Goal: Information Seeking & Learning: Learn about a topic

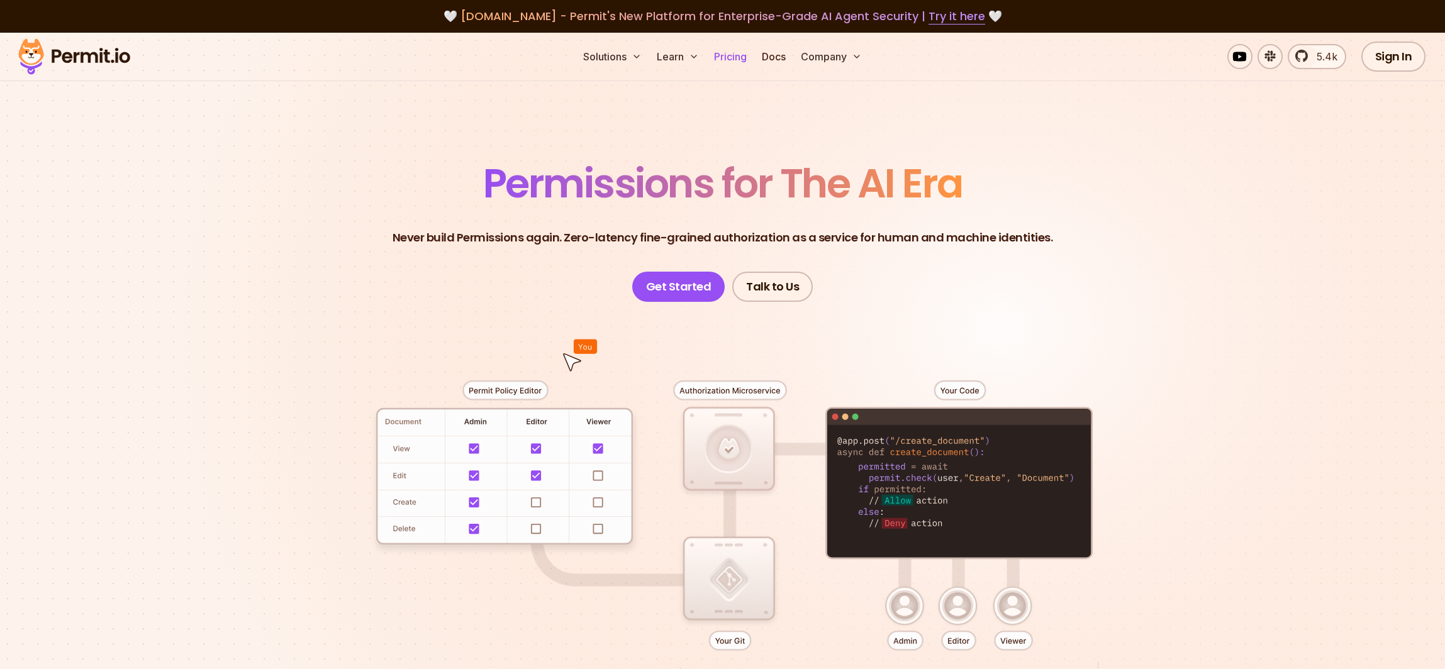
click at [718, 53] on link "Pricing" at bounding box center [730, 56] width 43 height 25
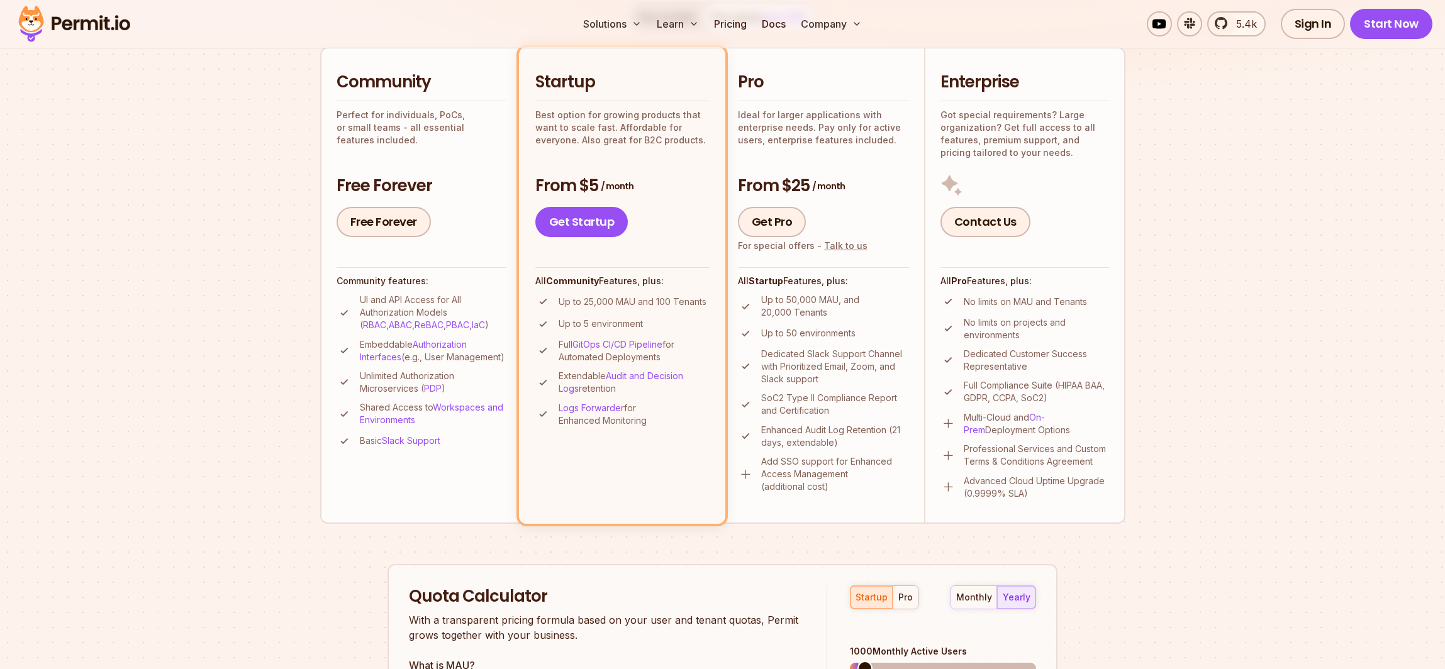
scroll to position [287, 0]
click at [816, 155] on div "Pro Ideal for larger applications with enterprise needs. Pay only for active us…" at bounding box center [823, 155] width 171 height 166
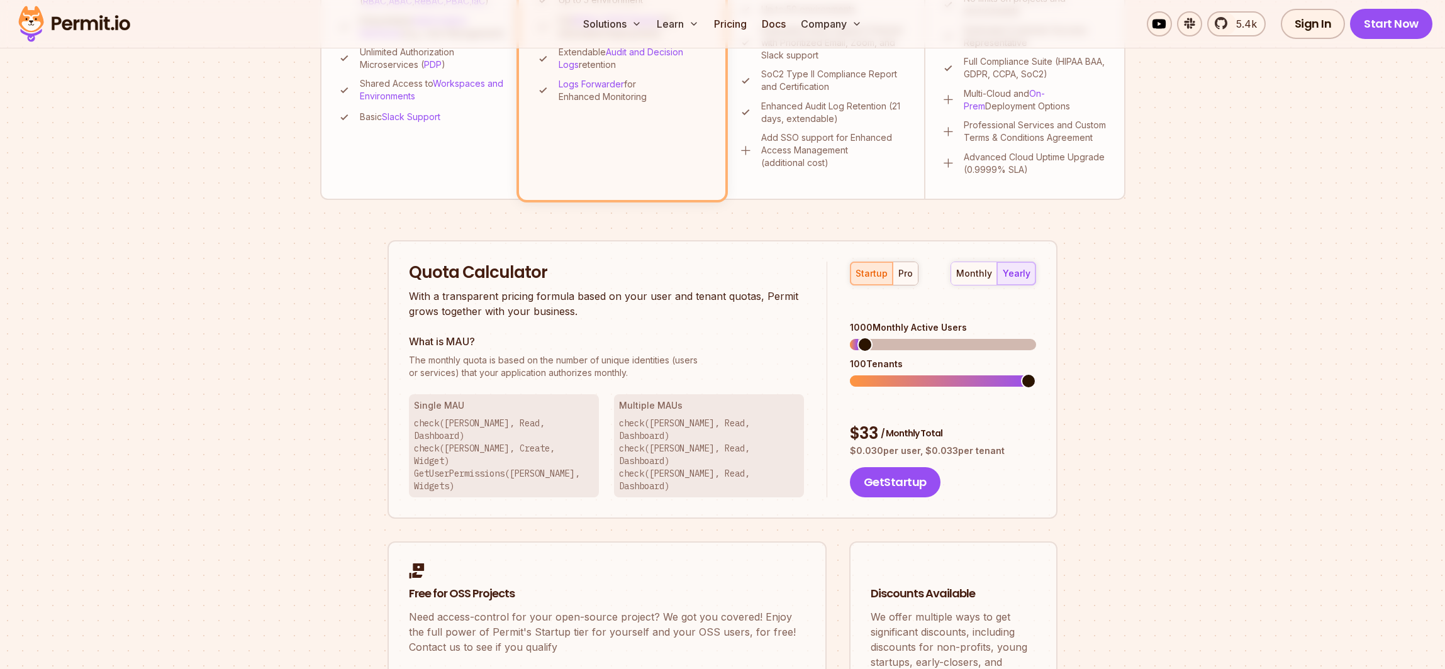
scroll to position [720, 0]
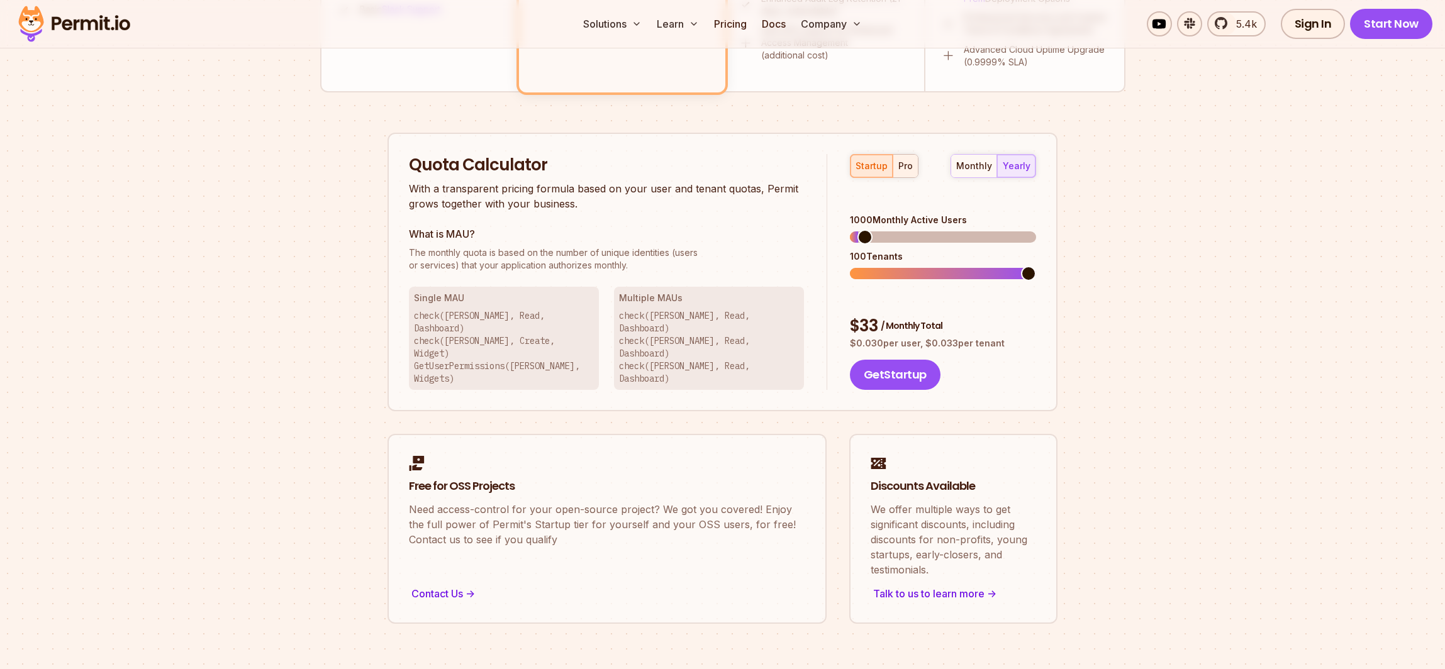
click at [904, 172] on button "pro" at bounding box center [905, 166] width 25 height 23
click at [886, 230] on span at bounding box center [891, 237] width 15 height 15
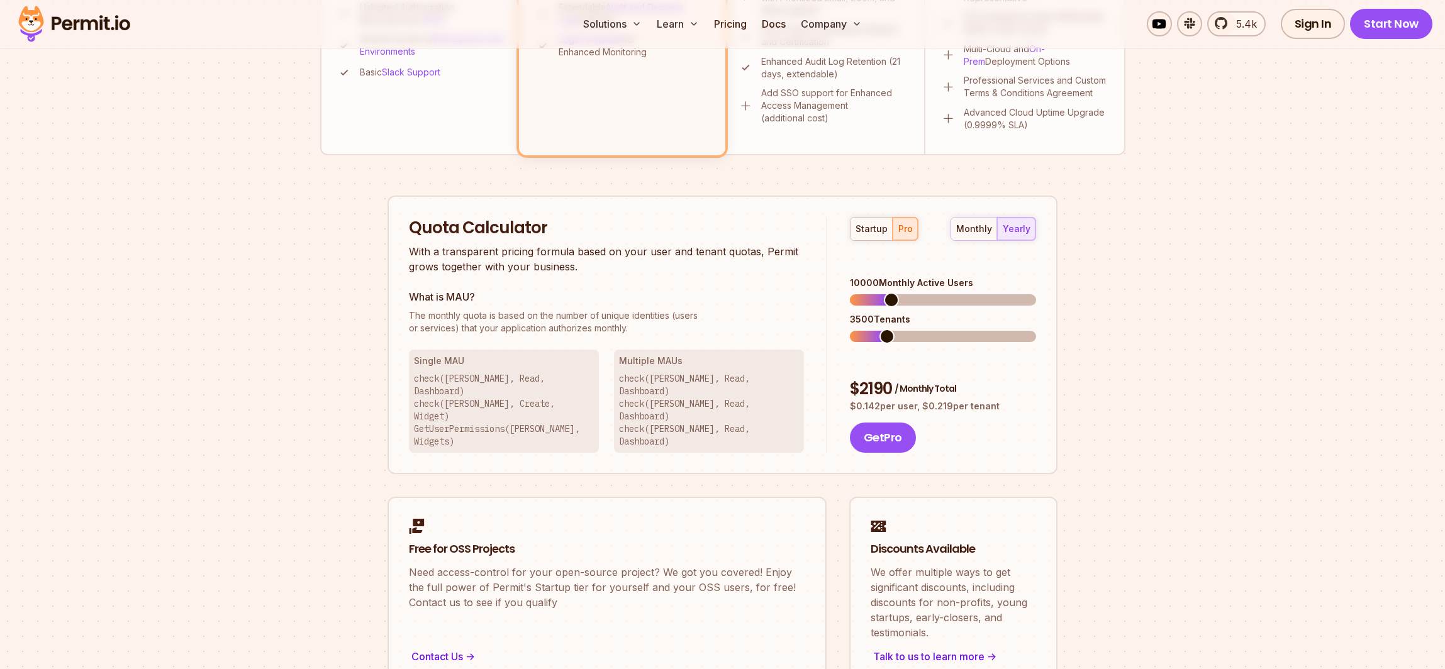
scroll to position [658, 0]
click at [869, 232] on div "startup" at bounding box center [872, 227] width 32 height 13
click at [907, 231] on div "pro" at bounding box center [905, 227] width 14 height 13
click at [876, 229] on div "startup" at bounding box center [872, 227] width 32 height 13
click at [906, 231] on div "pro" at bounding box center [905, 227] width 14 height 13
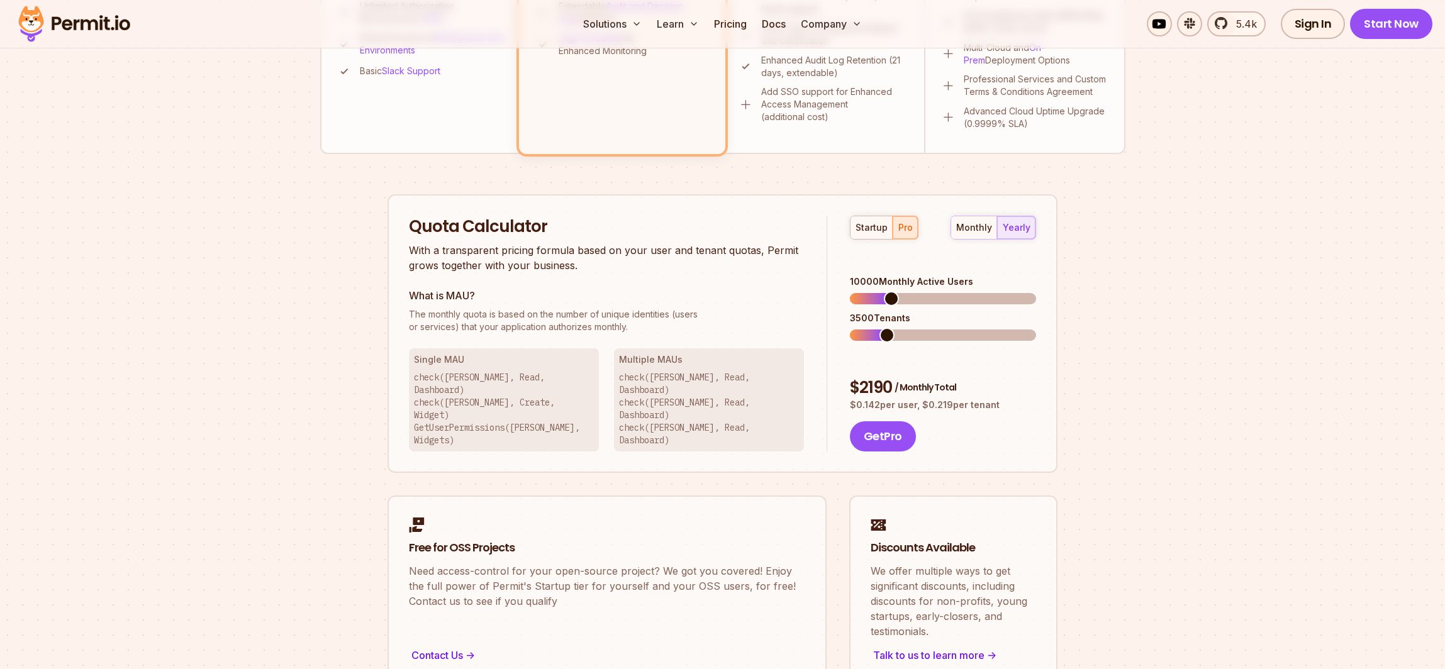
click at [1127, 220] on section "Permit Pricing From Free to Predictable Scaling From a startup with 100 users t…" at bounding box center [722, 55] width 1445 height 1361
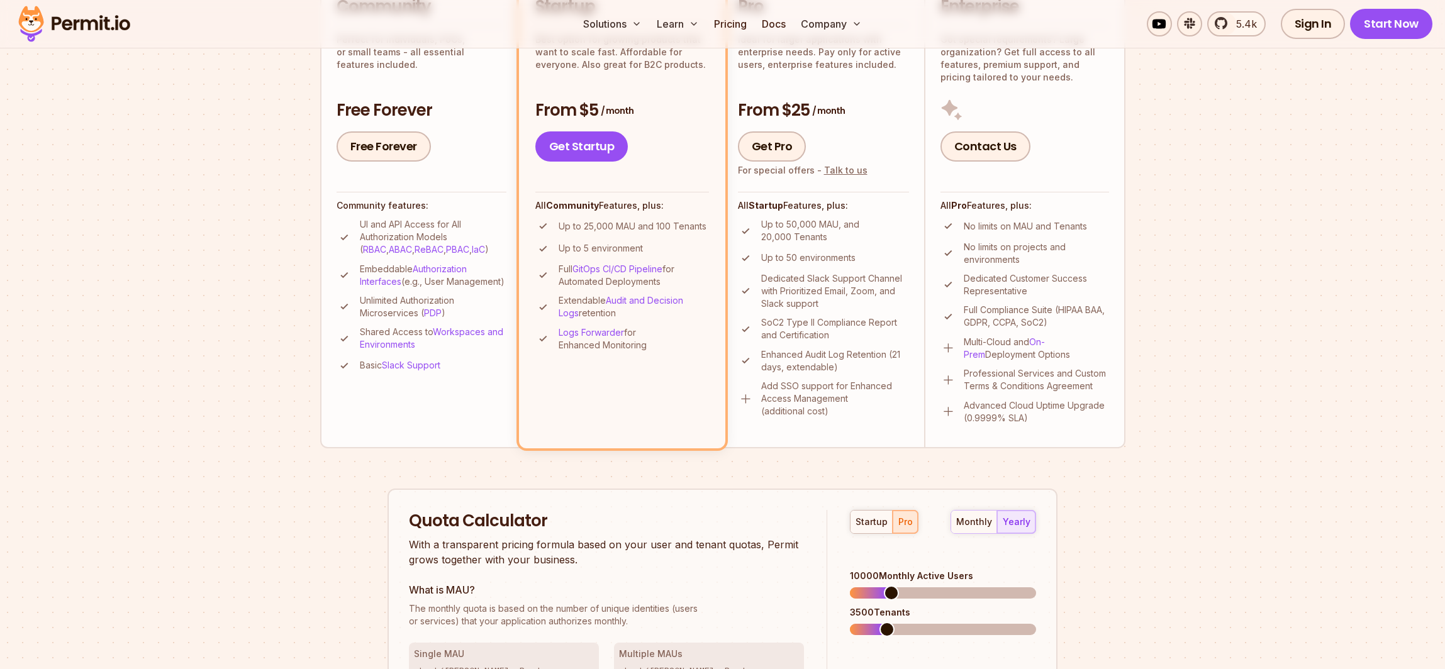
scroll to position [367, 0]
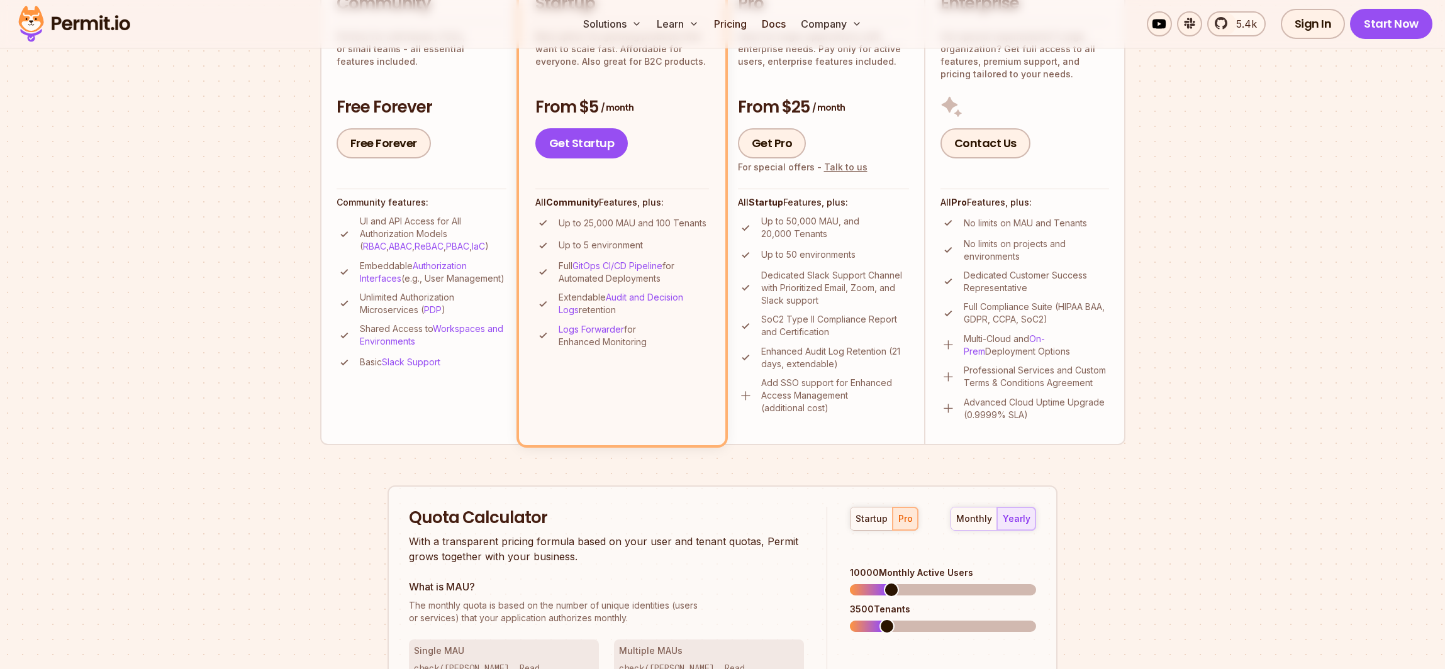
click at [1016, 317] on p "Full Compliance Suite (HIPAA BAA, GDPR, CCPA, SoC2)" at bounding box center [1036, 313] width 145 height 25
click at [807, 306] on p "Dedicated Slack Support Channel with Prioritized Email, Zoom, and Slack support" at bounding box center [835, 288] width 148 height 38
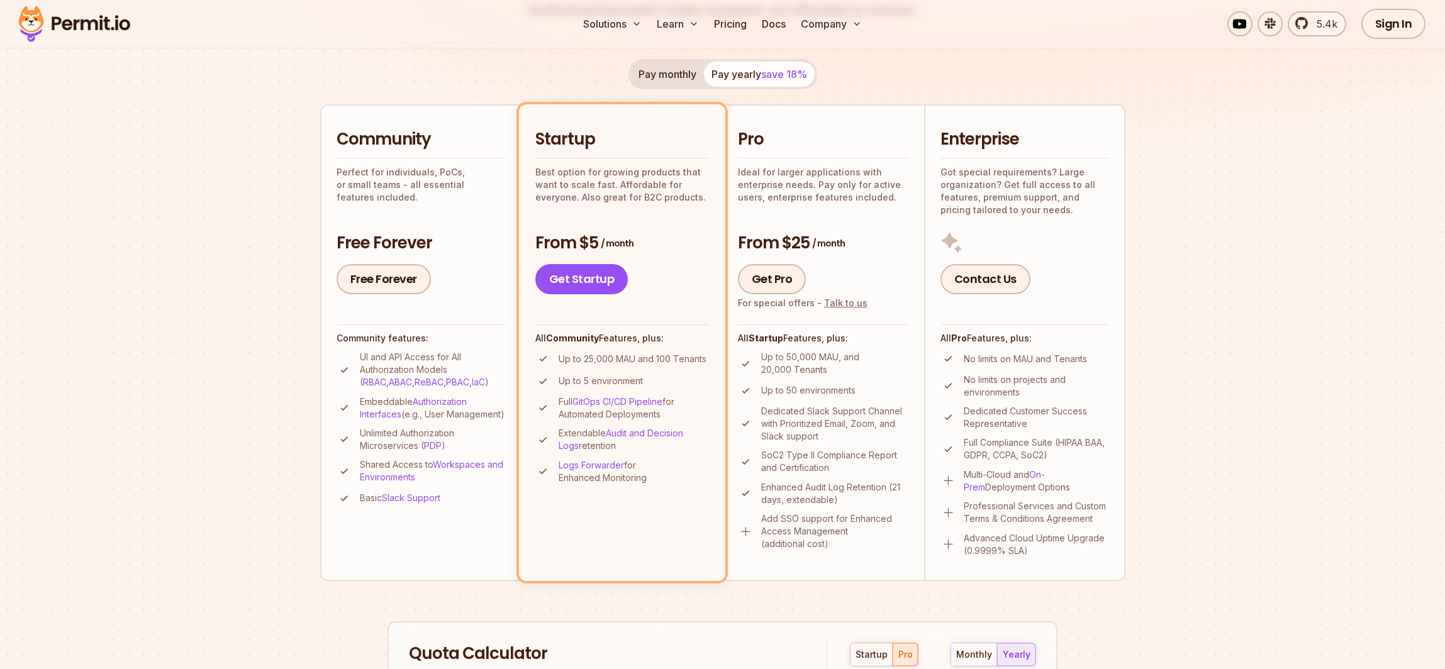
scroll to position [218, 0]
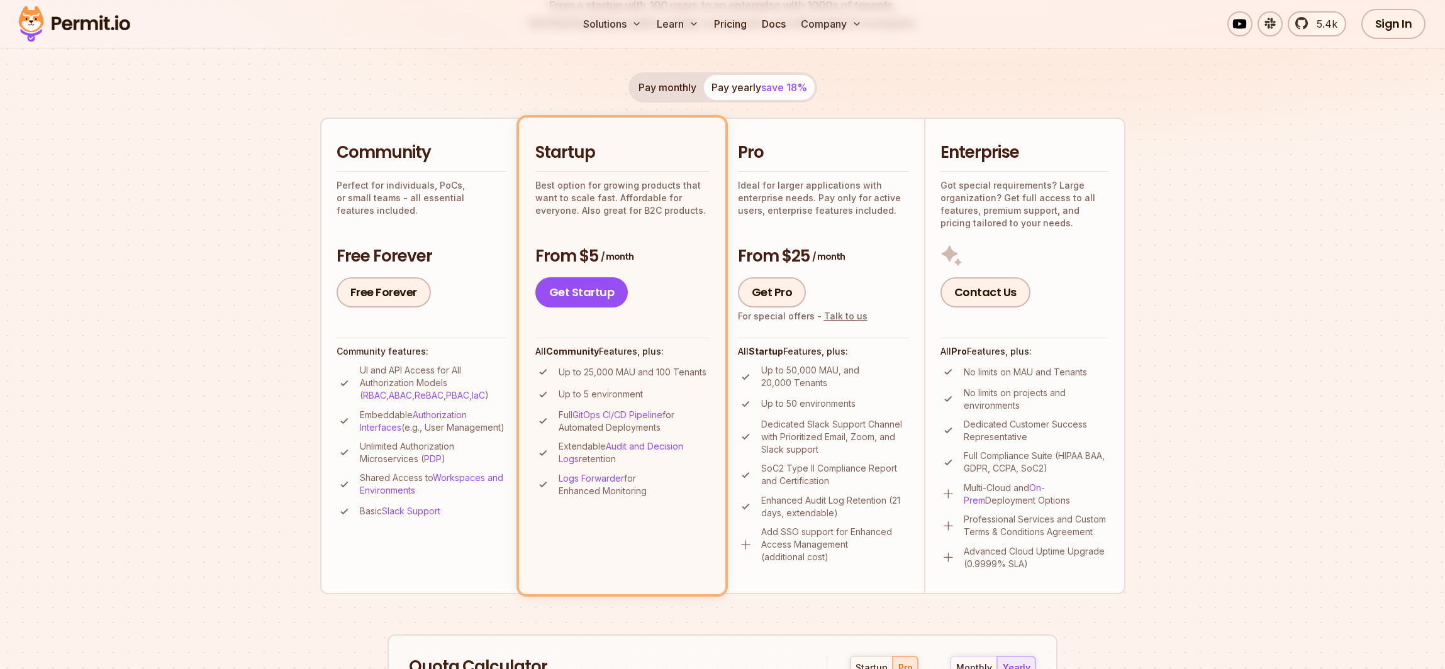
click at [879, 234] on div "Pro Ideal for larger applications with enterprise needs. Pay only for active us…" at bounding box center [823, 225] width 171 height 166
